Goal: Navigation & Orientation: Find specific page/section

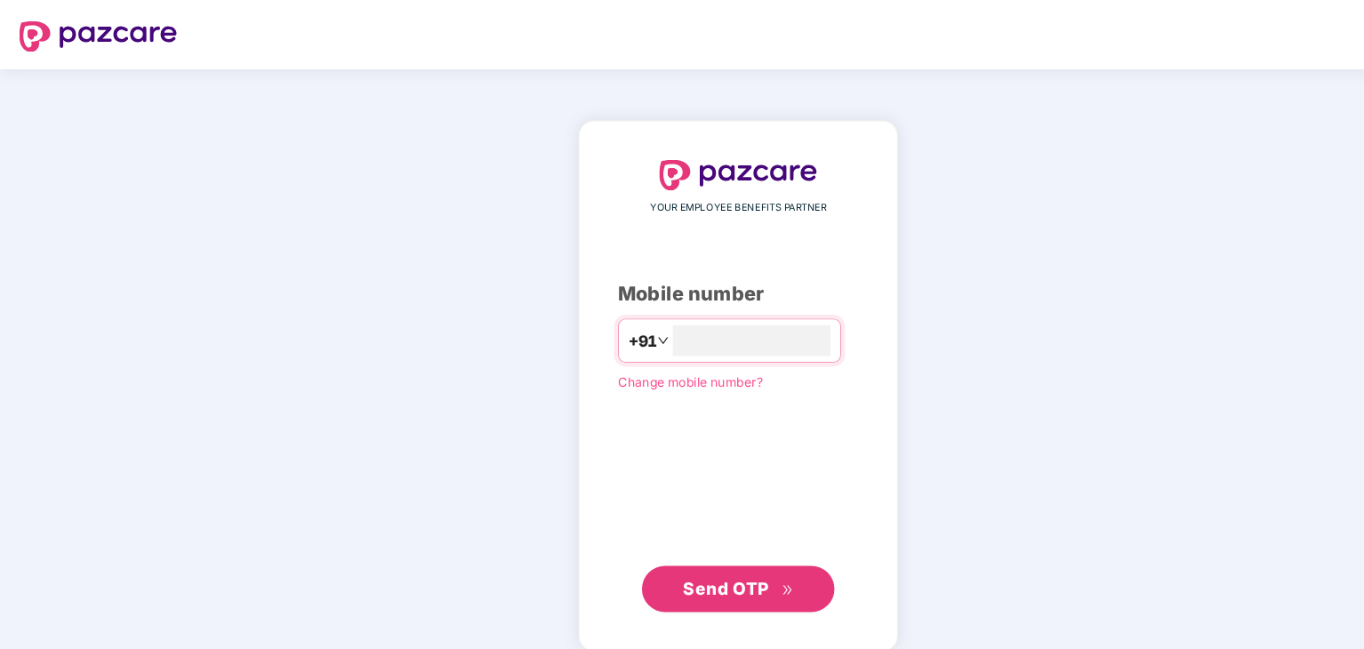
type input "**********"
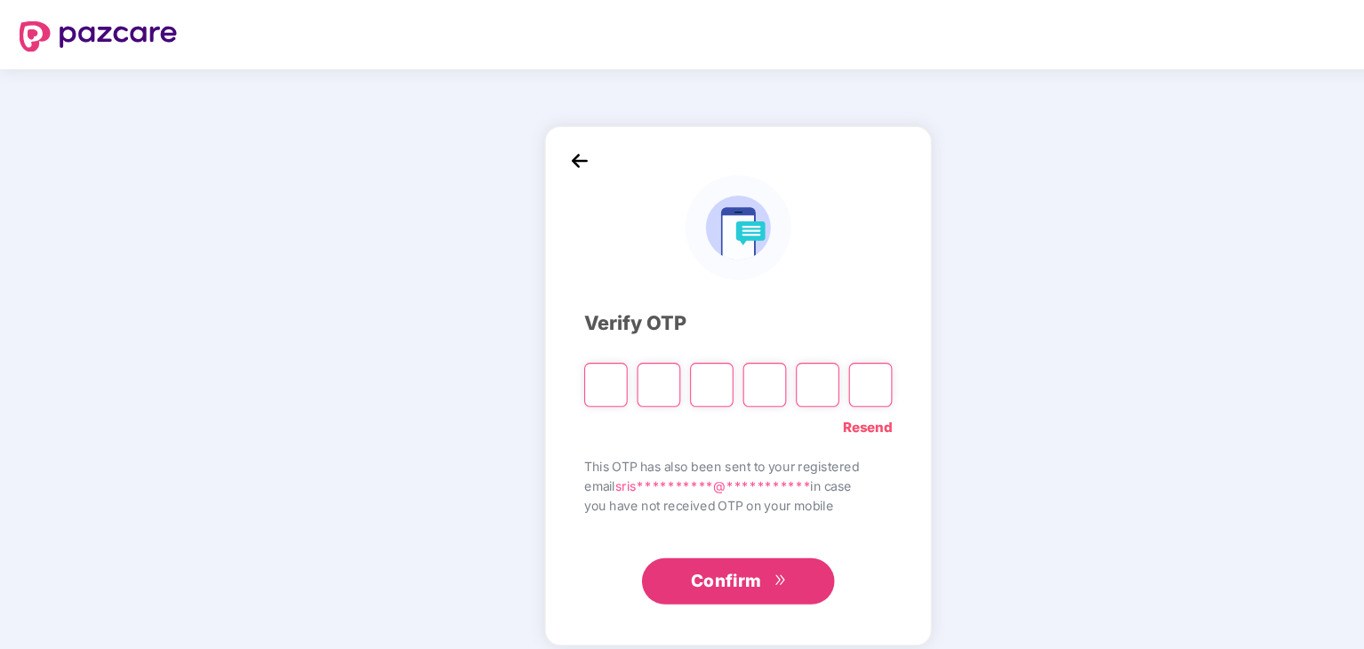
paste input "*"
type input "*"
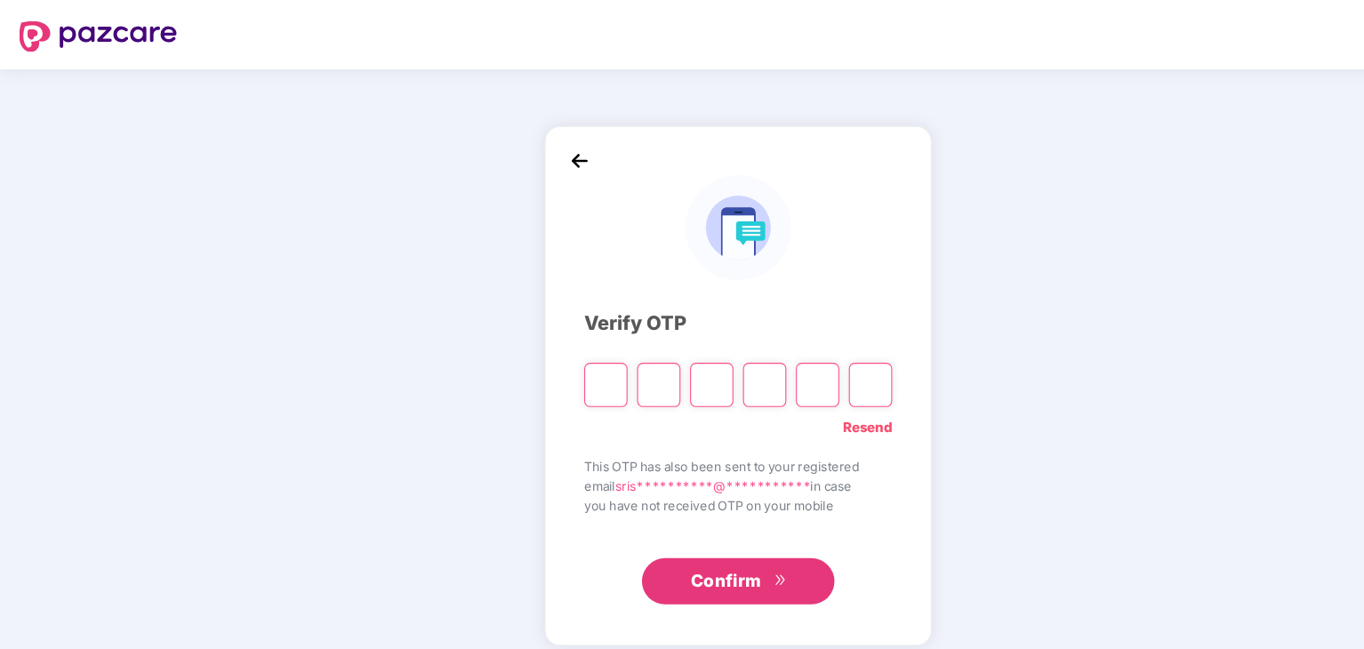
type input "*"
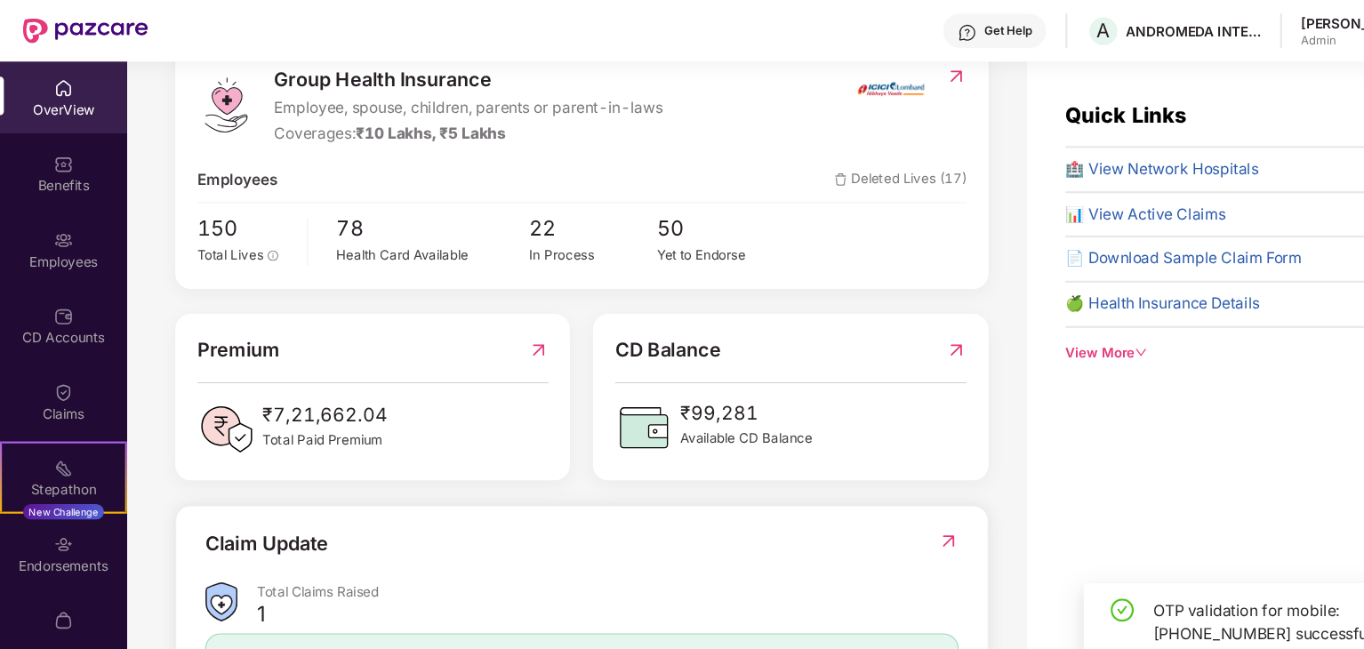
scroll to position [249, 0]
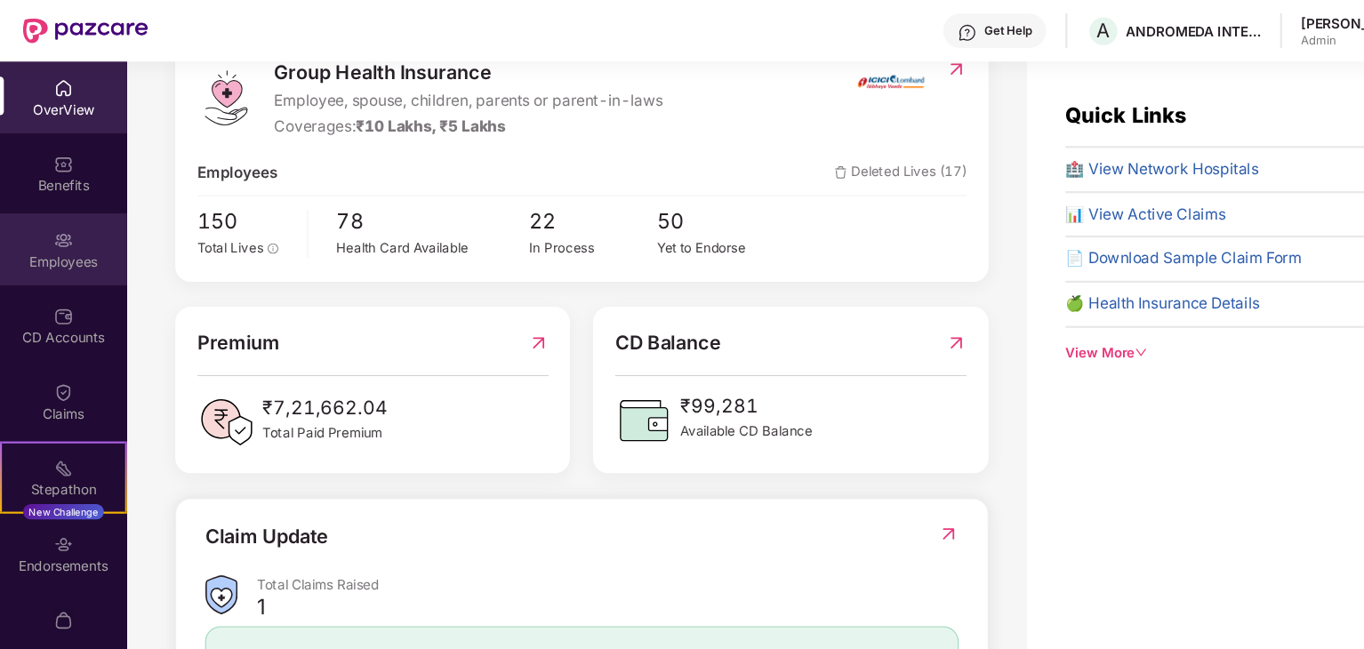
click at [53, 249] on div "Employees" at bounding box center [58, 242] width 117 height 18
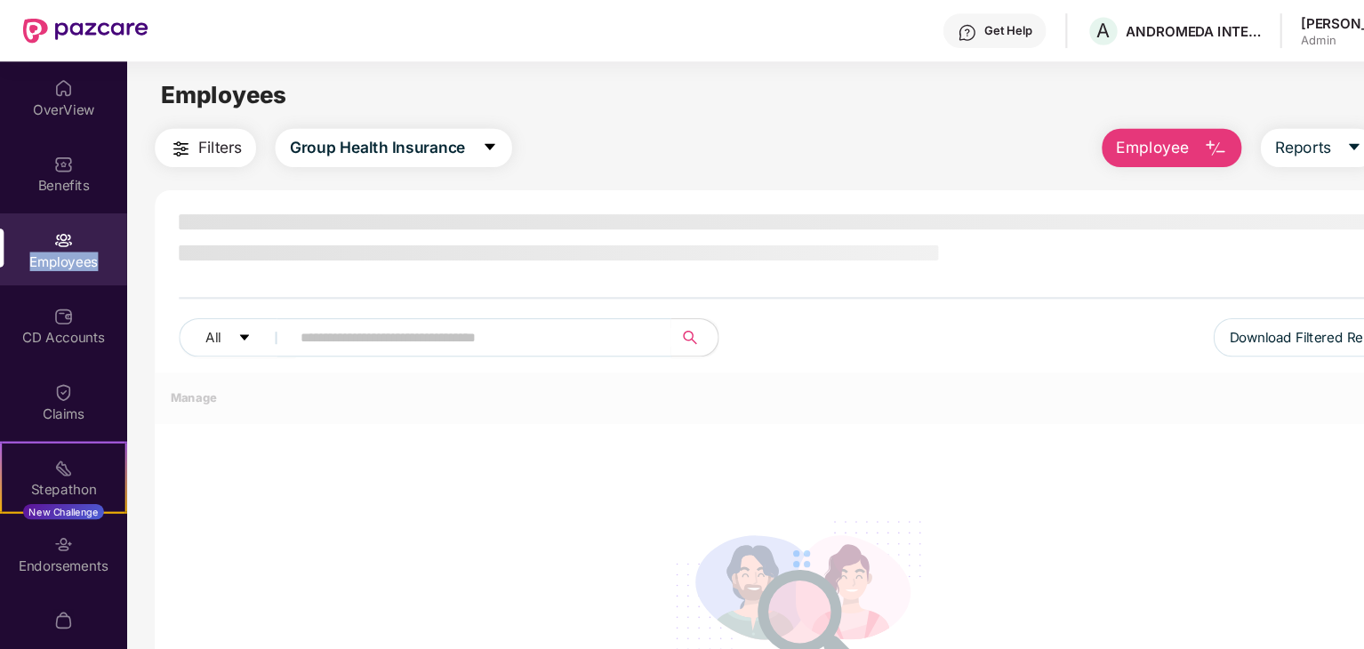
click at [53, 249] on div "Employees" at bounding box center [58, 242] width 117 height 18
